Goal: Information Seeking & Learning: Learn about a topic

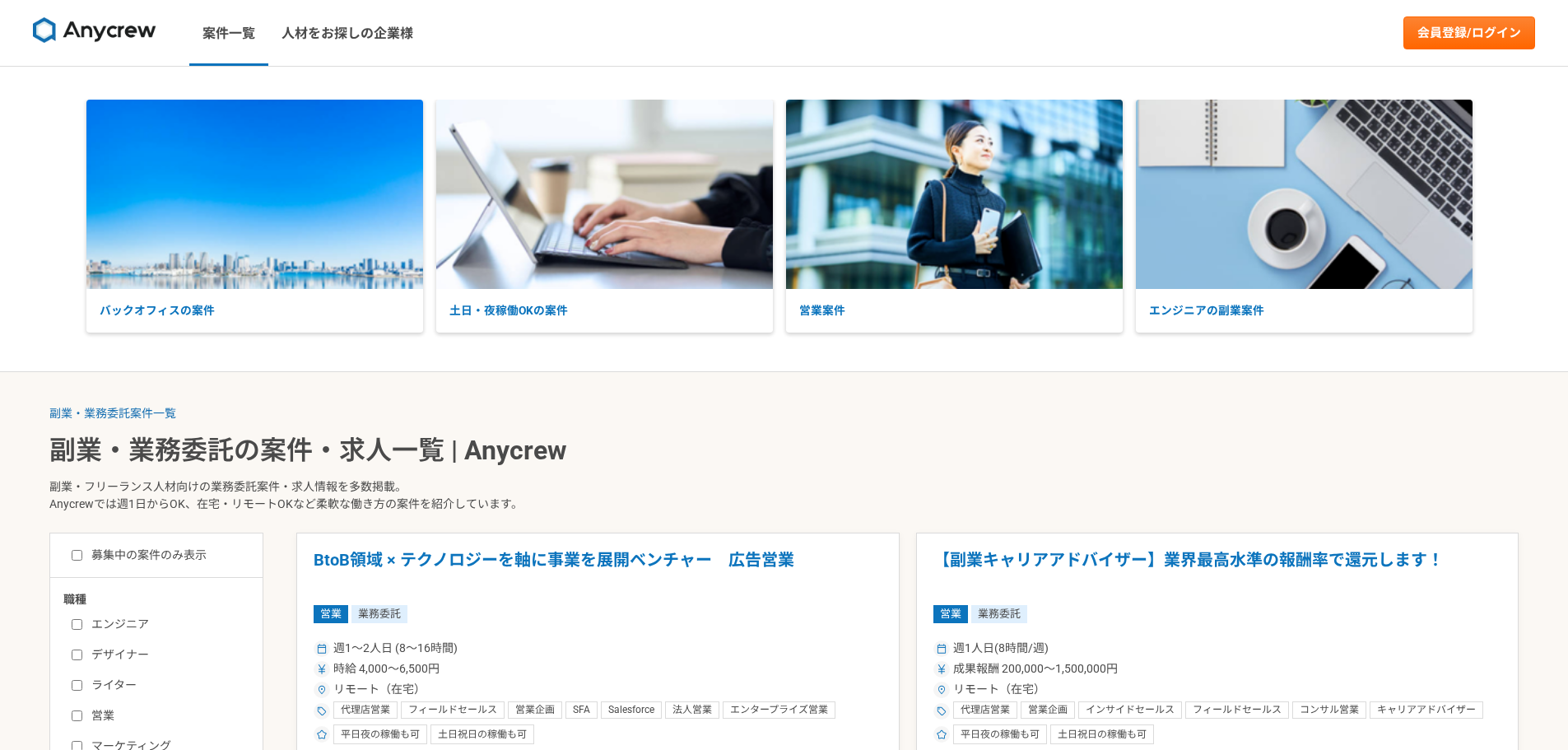
click at [89, 623] on label "エンジニア" at bounding box center [166, 625] width 190 height 18
click at [83, 623] on input "エンジニア" at bounding box center [77, 624] width 11 height 11
checkbox input "true"
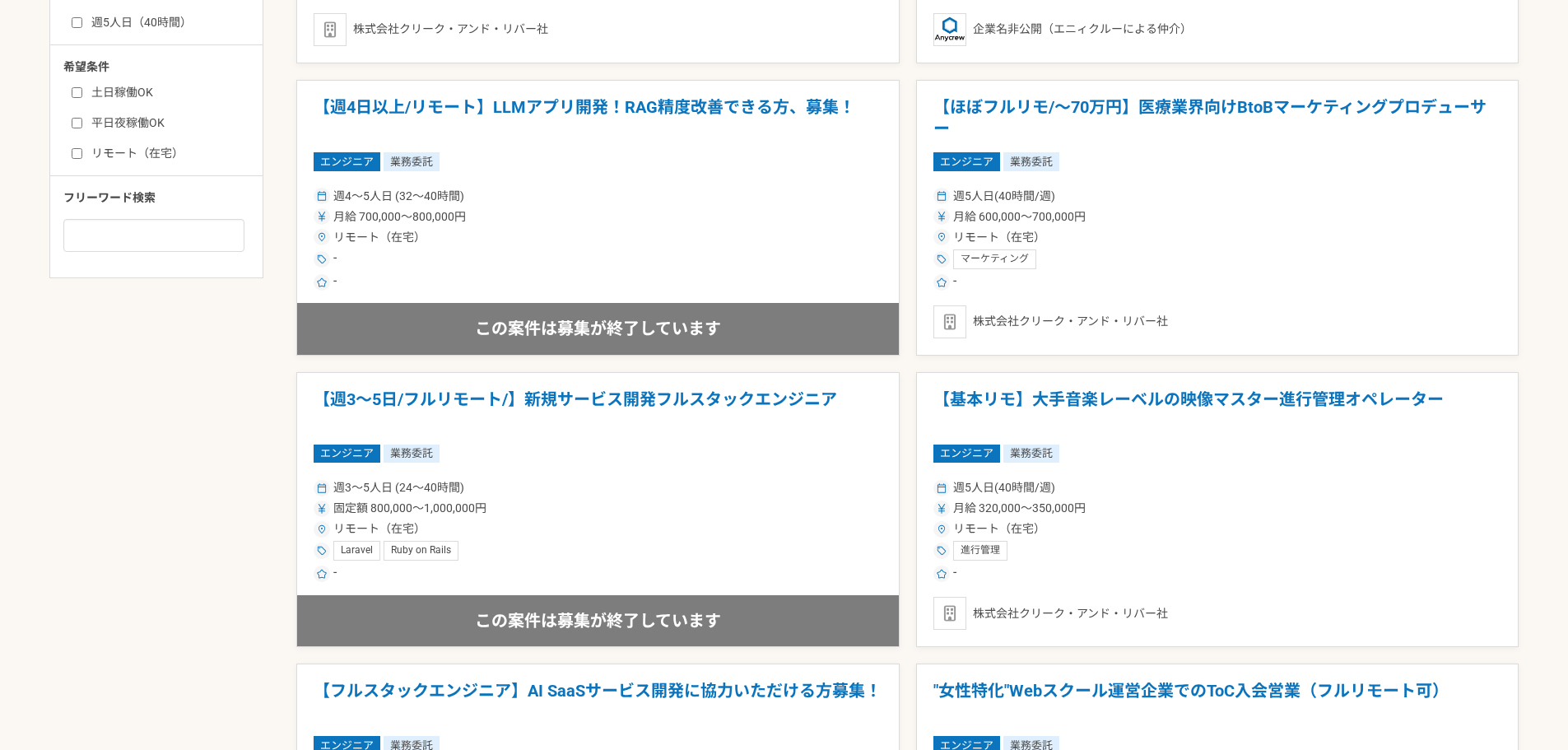
scroll to position [1041, 0]
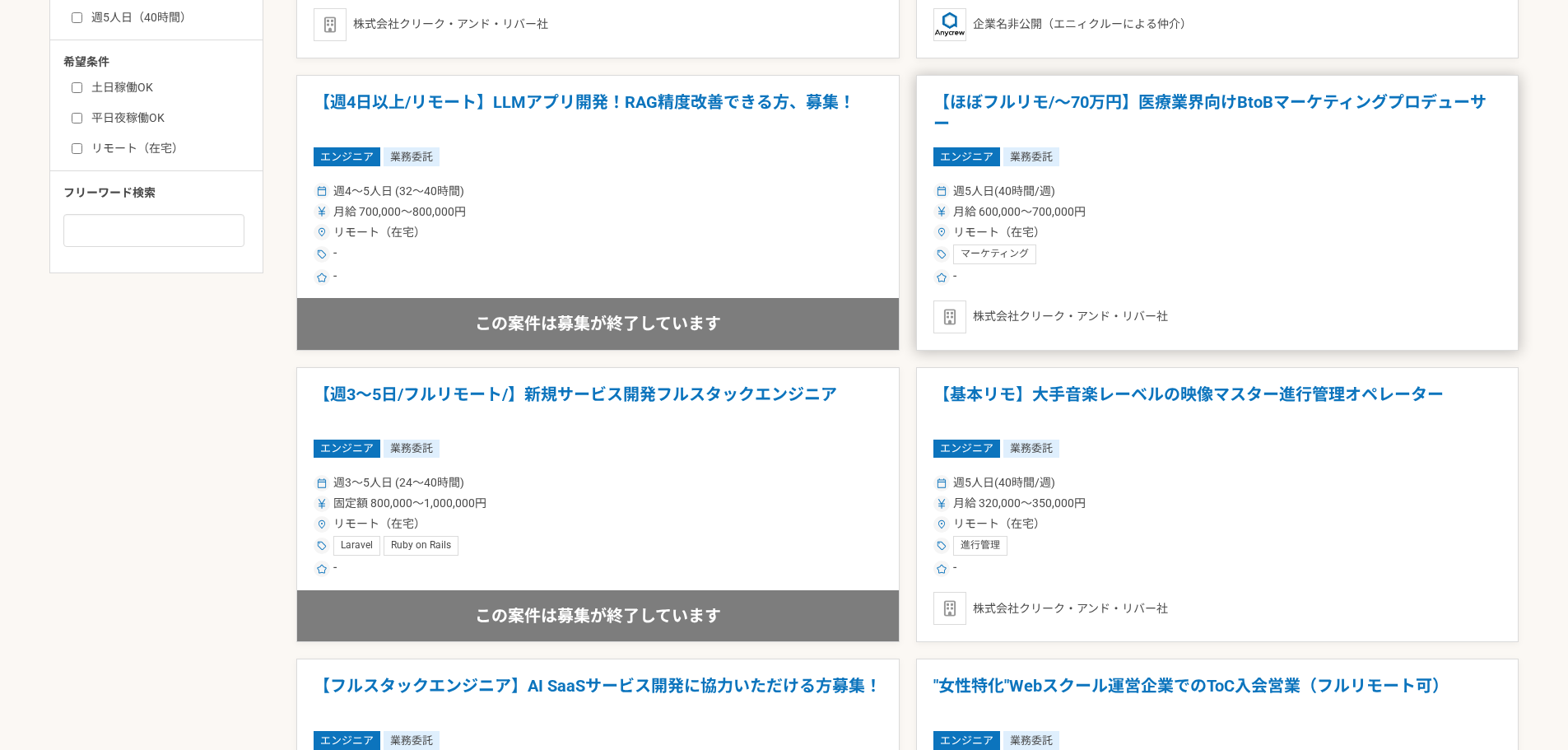
click at [1156, 224] on div "リモート（在宅）" at bounding box center [1218, 232] width 569 height 18
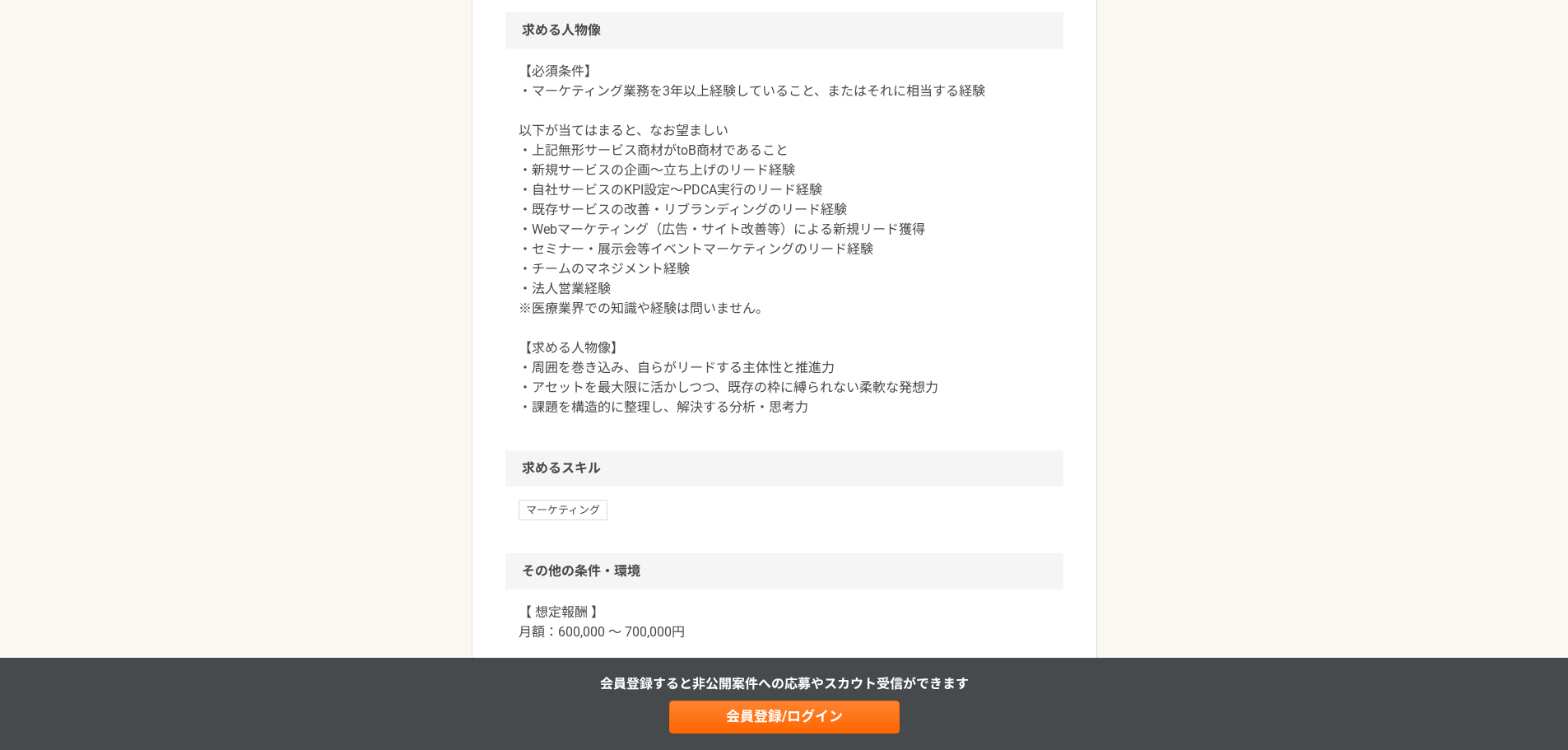
scroll to position [1198, 0]
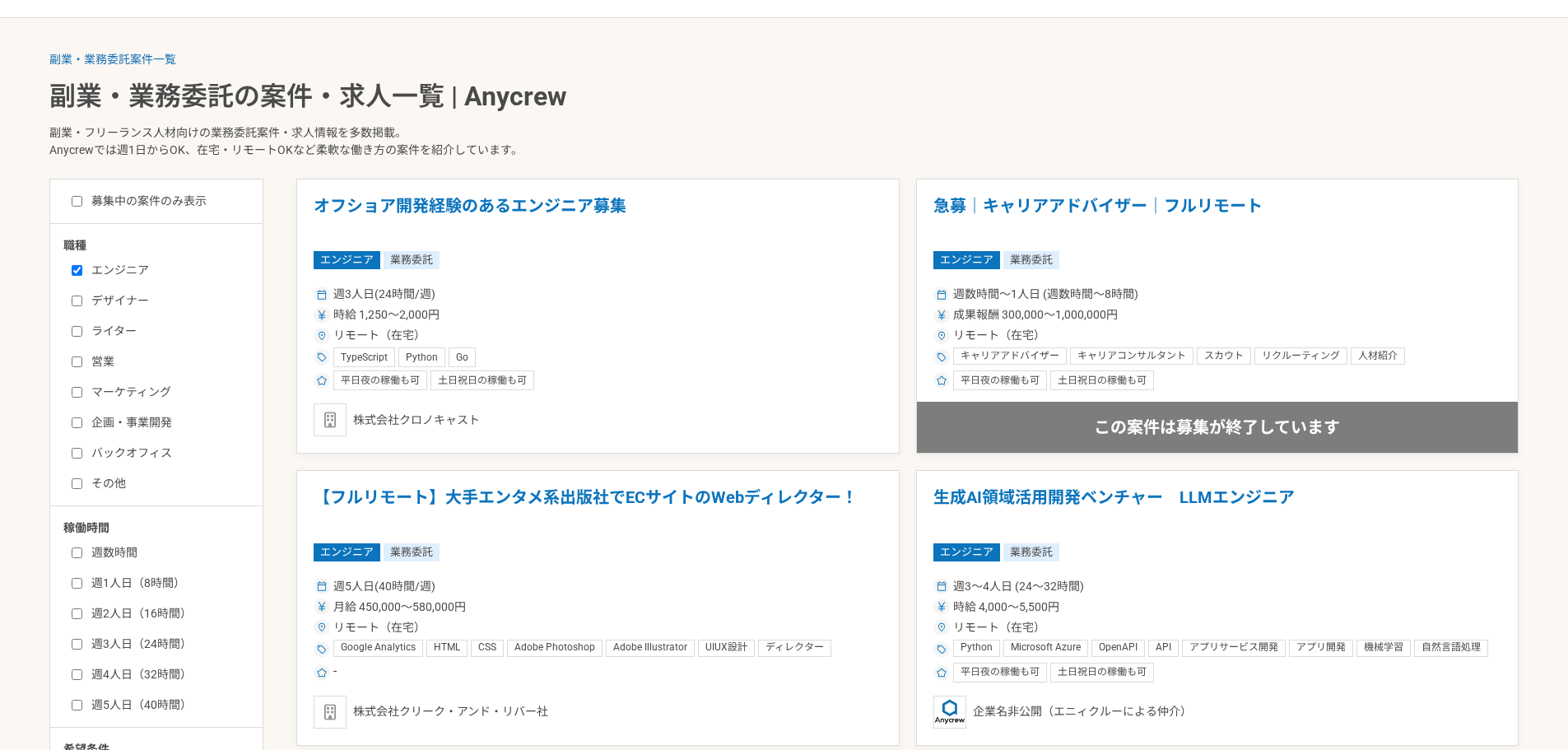
scroll to position [375, 0]
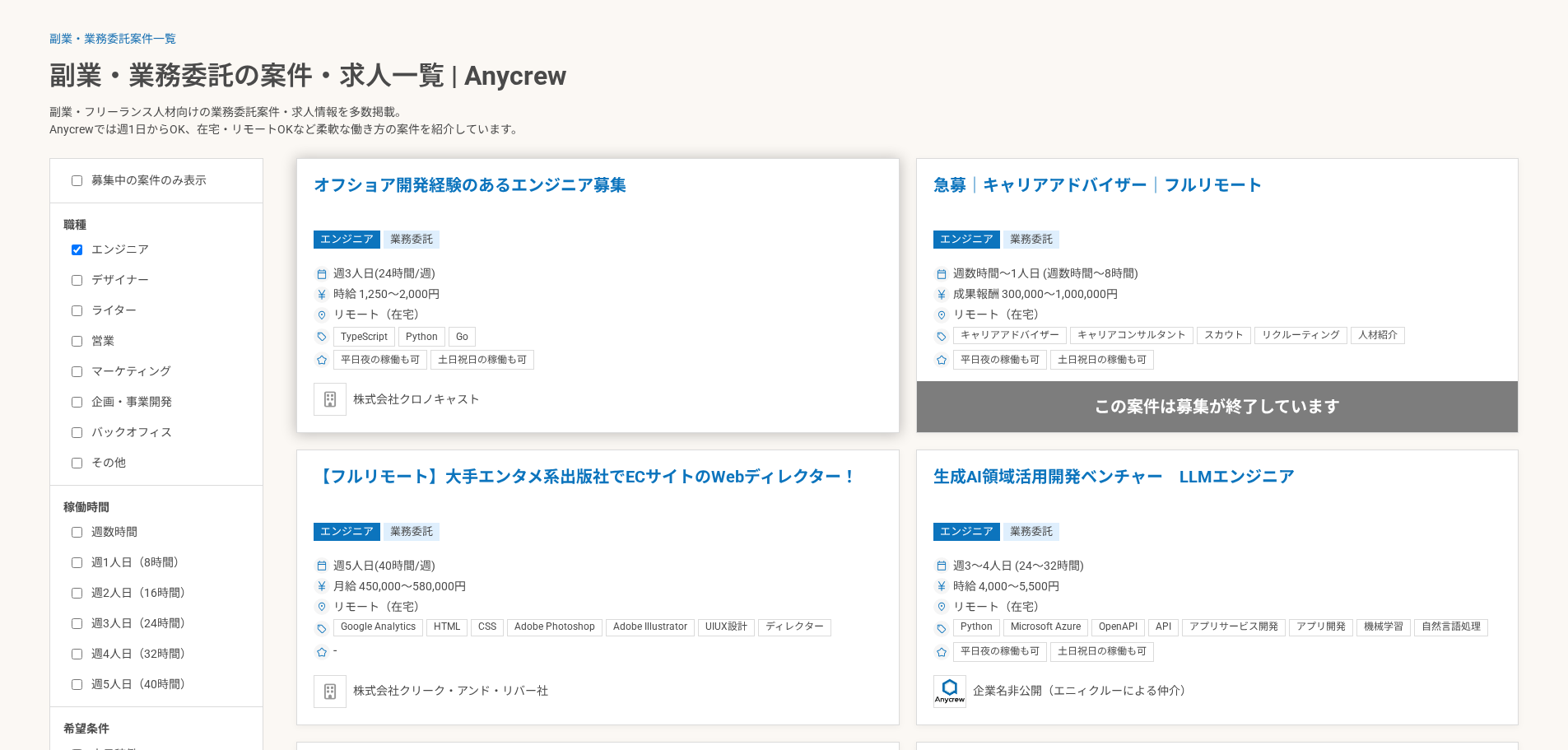
click at [634, 295] on div "時給 1,250〜2,000円" at bounding box center [597, 295] width 569 height 18
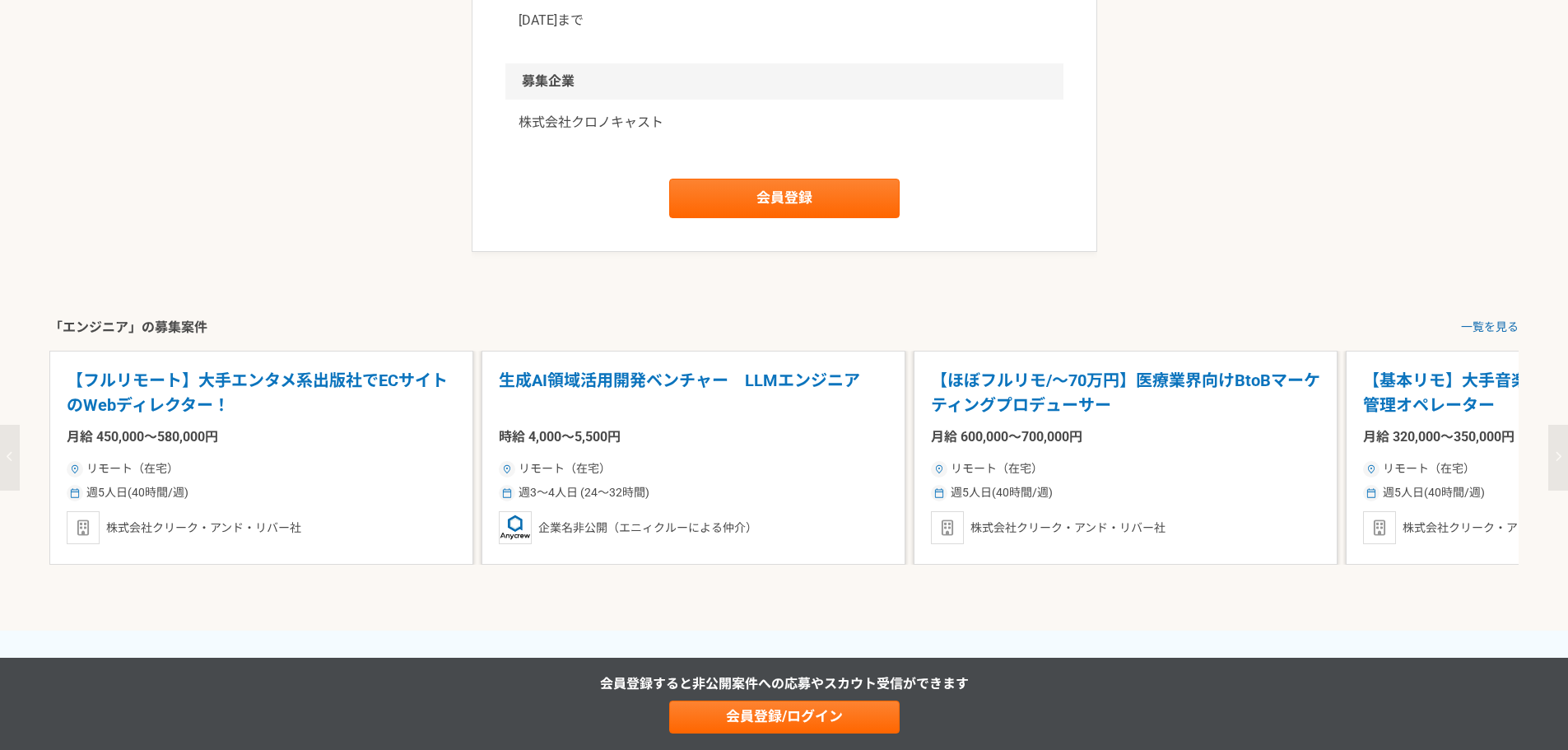
scroll to position [1527, 0]
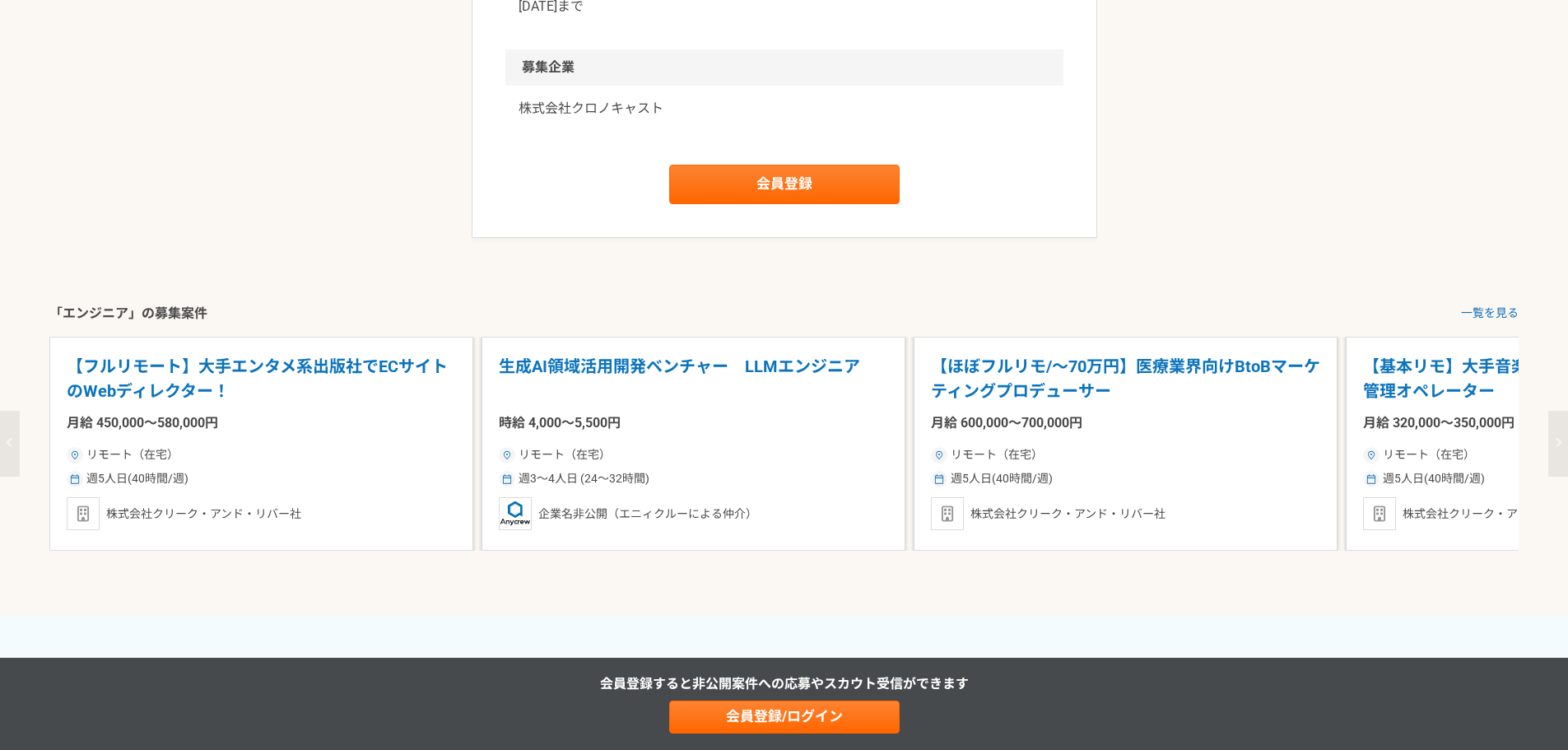
click at [724, 385] on p "生成AI領域活用開発ベンチャー　LLMエンジニア" at bounding box center [694, 379] width 389 height 51
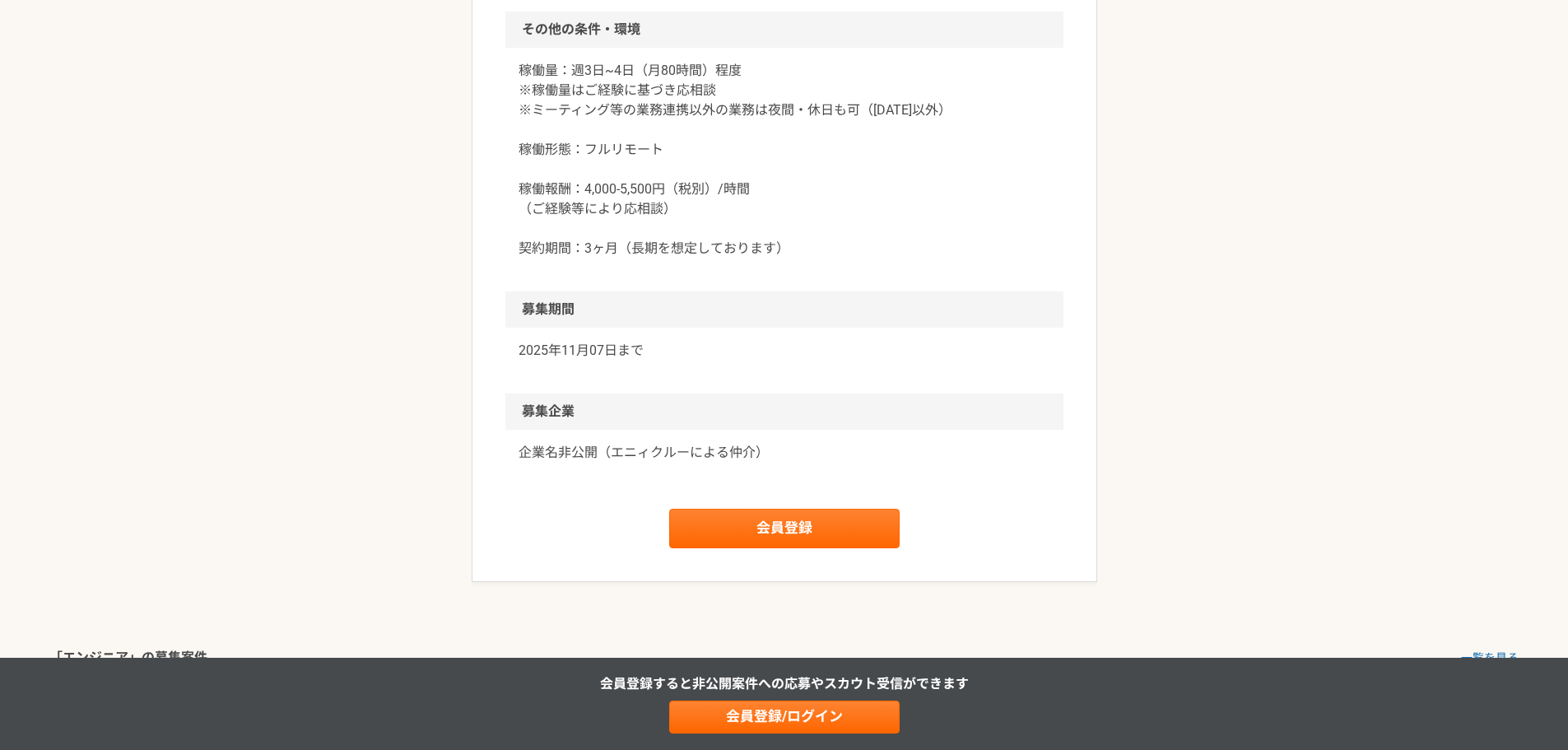
scroll to position [1427, 0]
